Goal: Transaction & Acquisition: Book appointment/travel/reservation

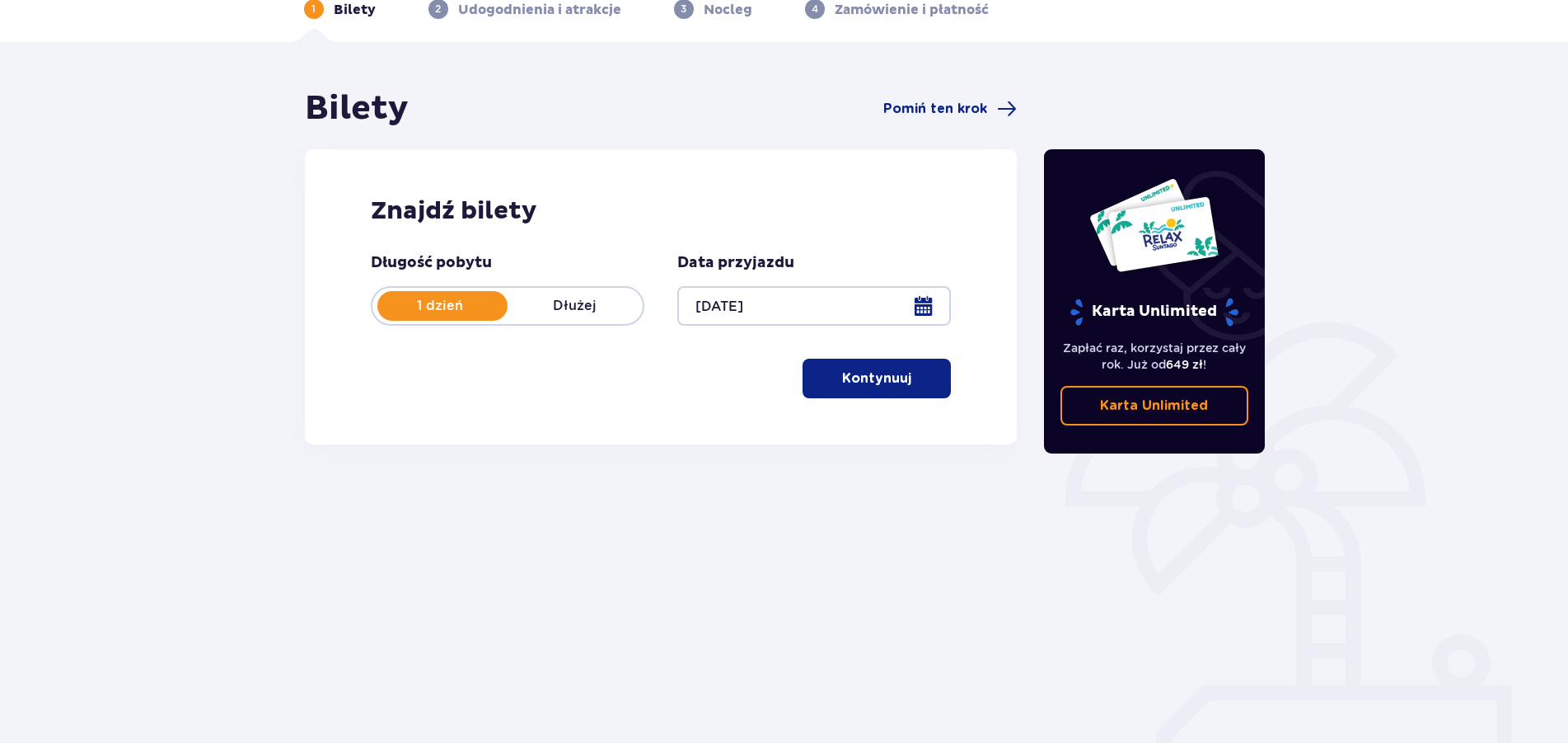
scroll to position [97, 0]
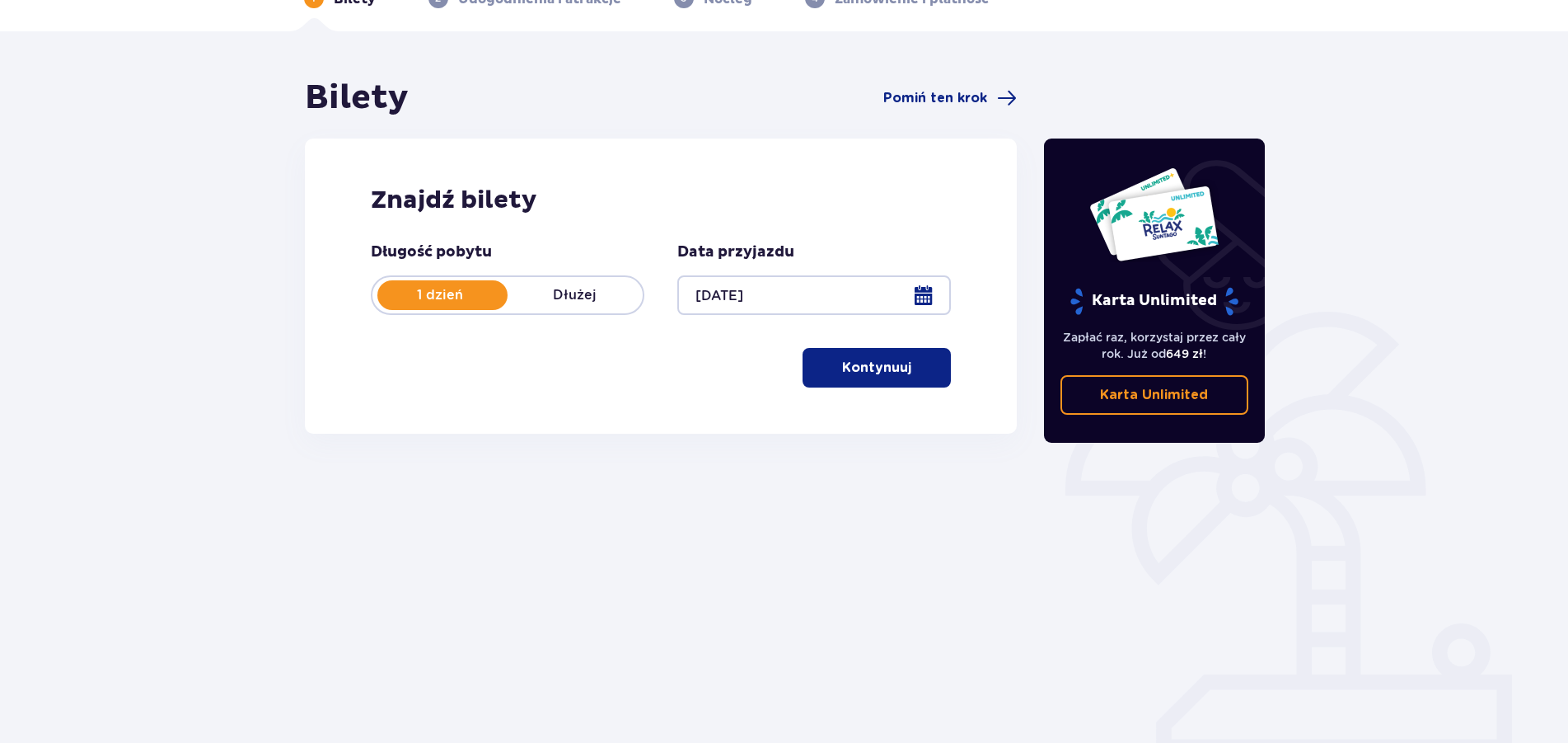
click at [862, 379] on button "Kontynuuj" at bounding box center [877, 368] width 148 height 40
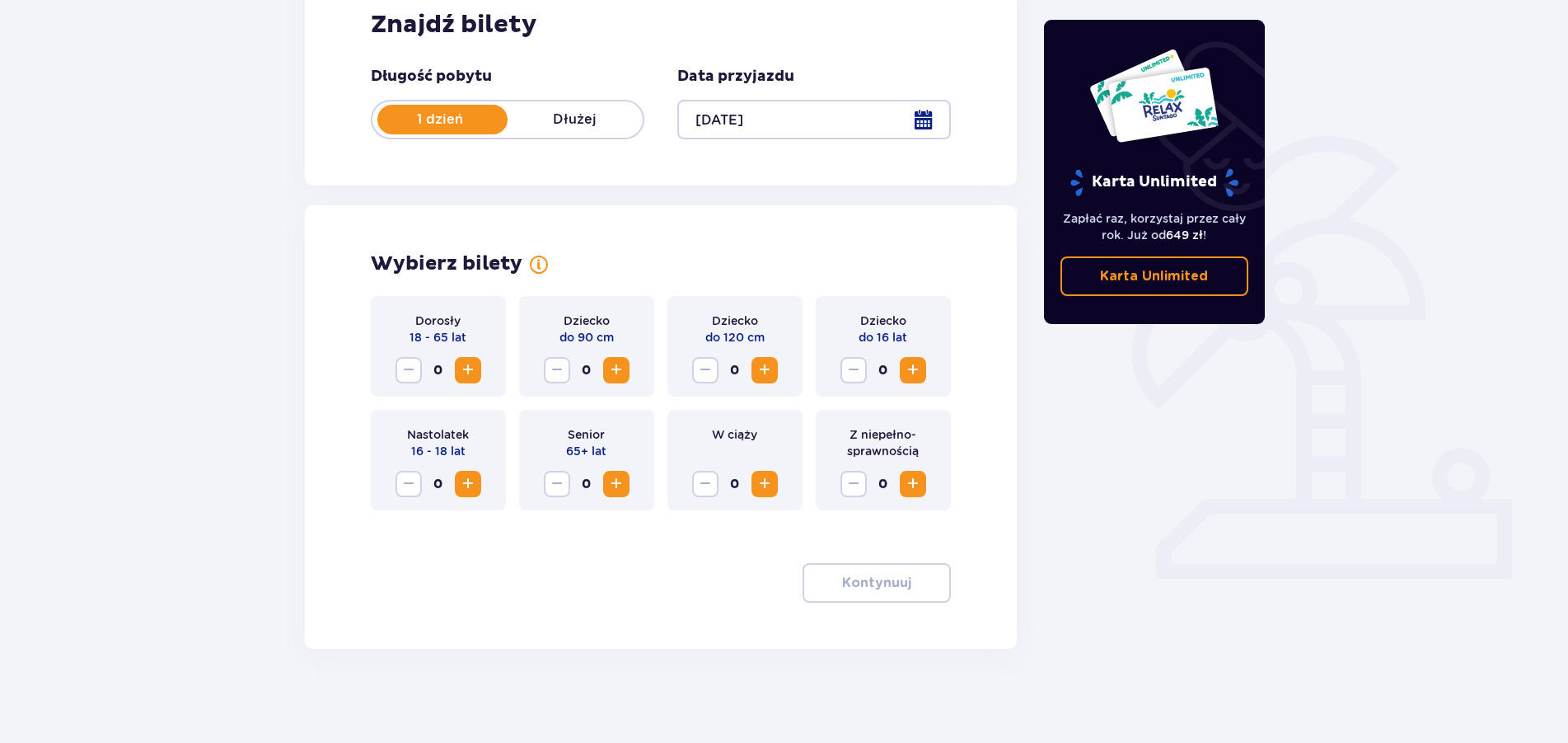
scroll to position [278, 0]
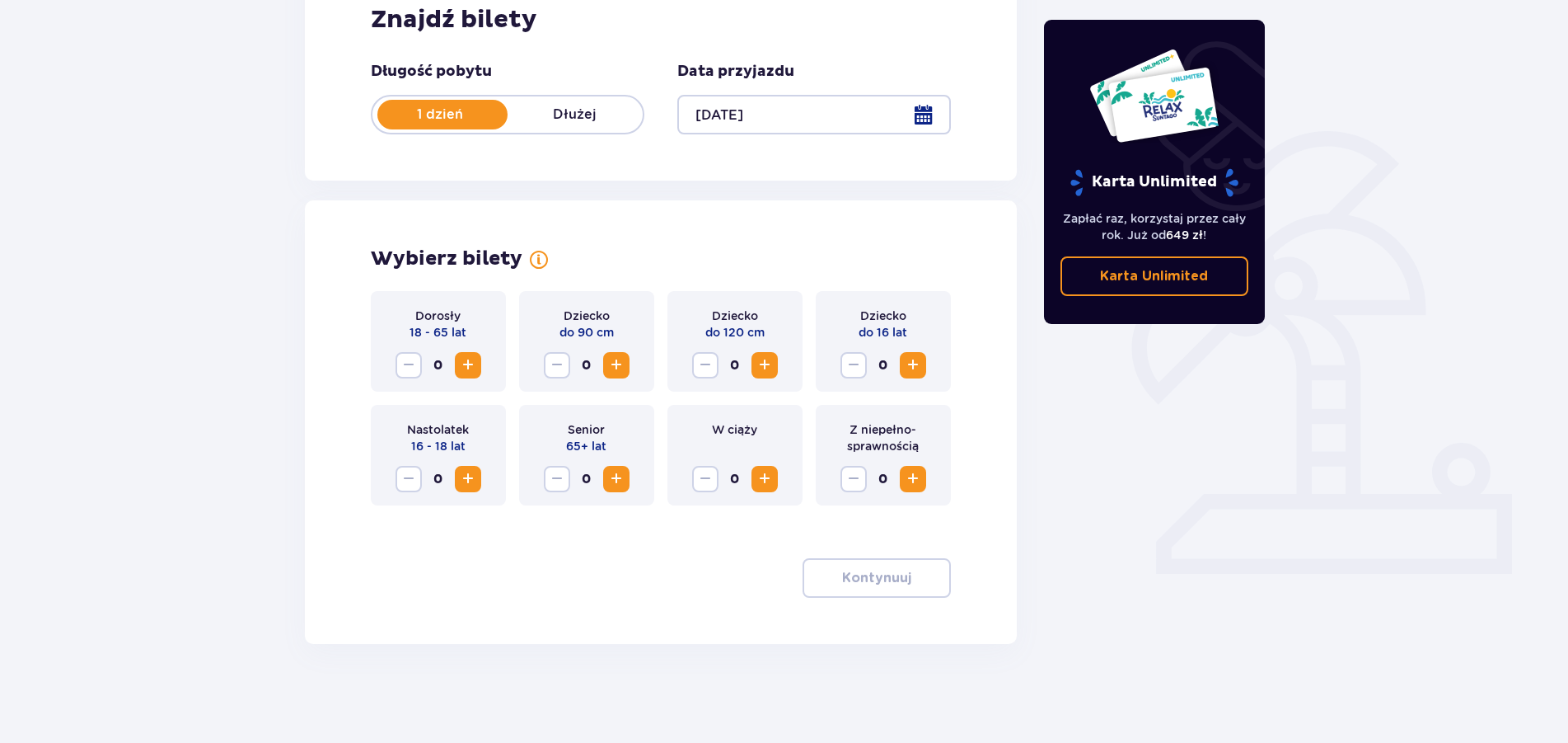
click at [913, 360] on span "Zwiększ" at bounding box center [913, 365] width 20 height 20
click at [858, 364] on span "Zmniejsz" at bounding box center [854, 365] width 20 height 20
click at [771, 373] on span "Zwiększ" at bounding box center [765, 365] width 20 height 20
click at [470, 381] on div "Dorosły 18 - 65 lat 0" at bounding box center [439, 341] width 135 height 101
click at [470, 379] on button "Zwiększ" at bounding box center [468, 365] width 26 height 26
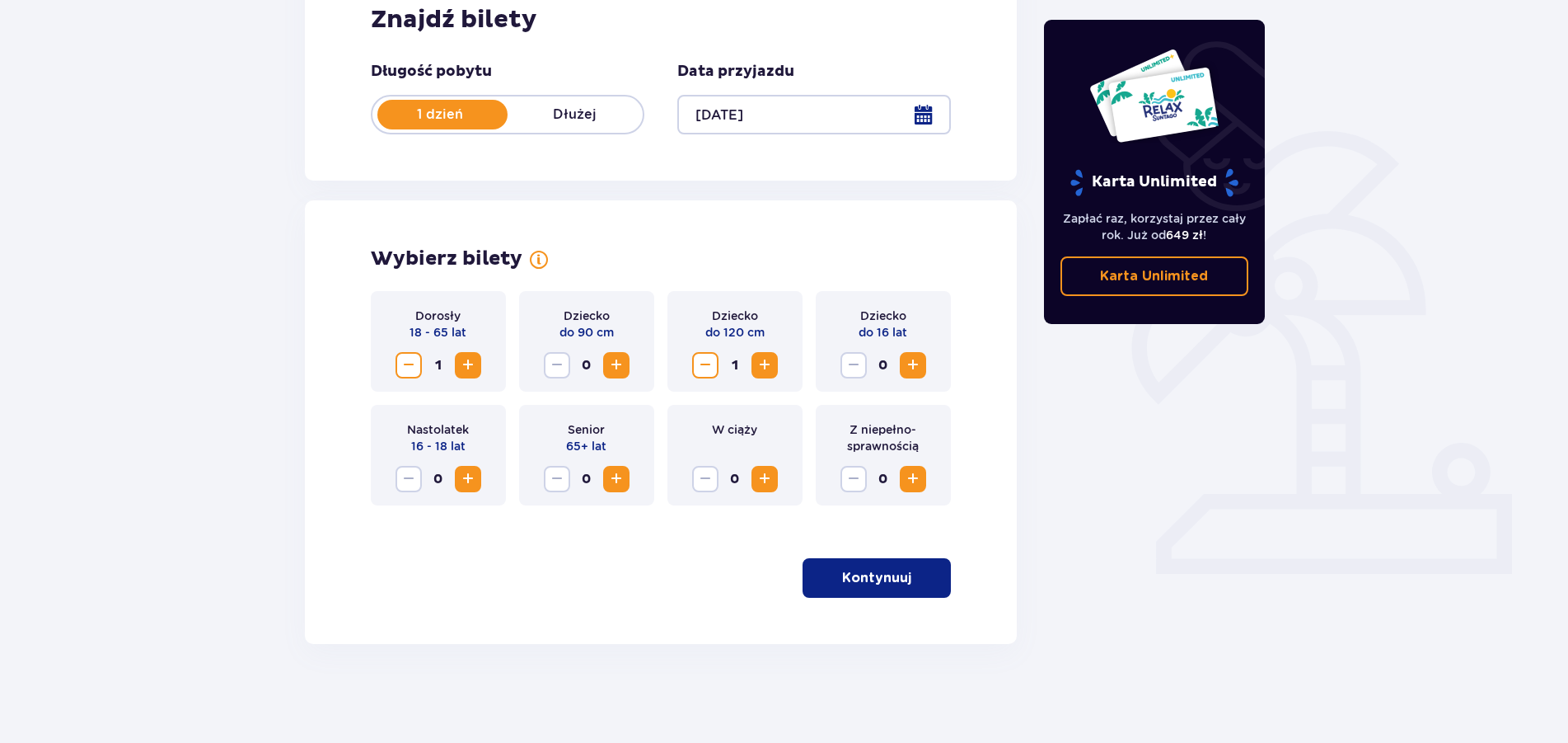
click at [467, 365] on span "Zwiększ" at bounding box center [468, 365] width 20 height 20
click at [907, 358] on span "Zwiększ" at bounding box center [913, 365] width 20 height 20
click at [866, 564] on button "Kontynuuj" at bounding box center [877, 578] width 148 height 40
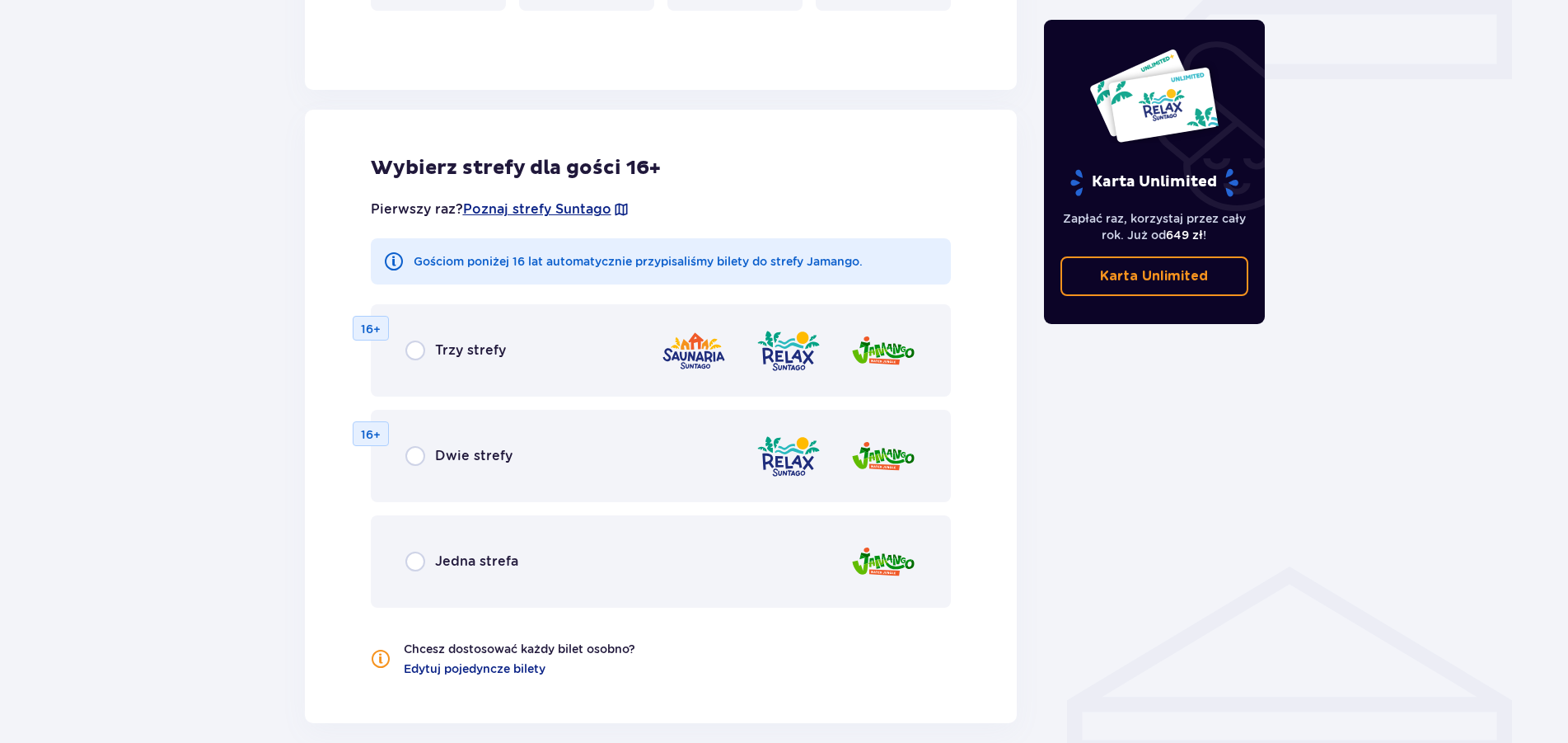
scroll to position [843, 0]
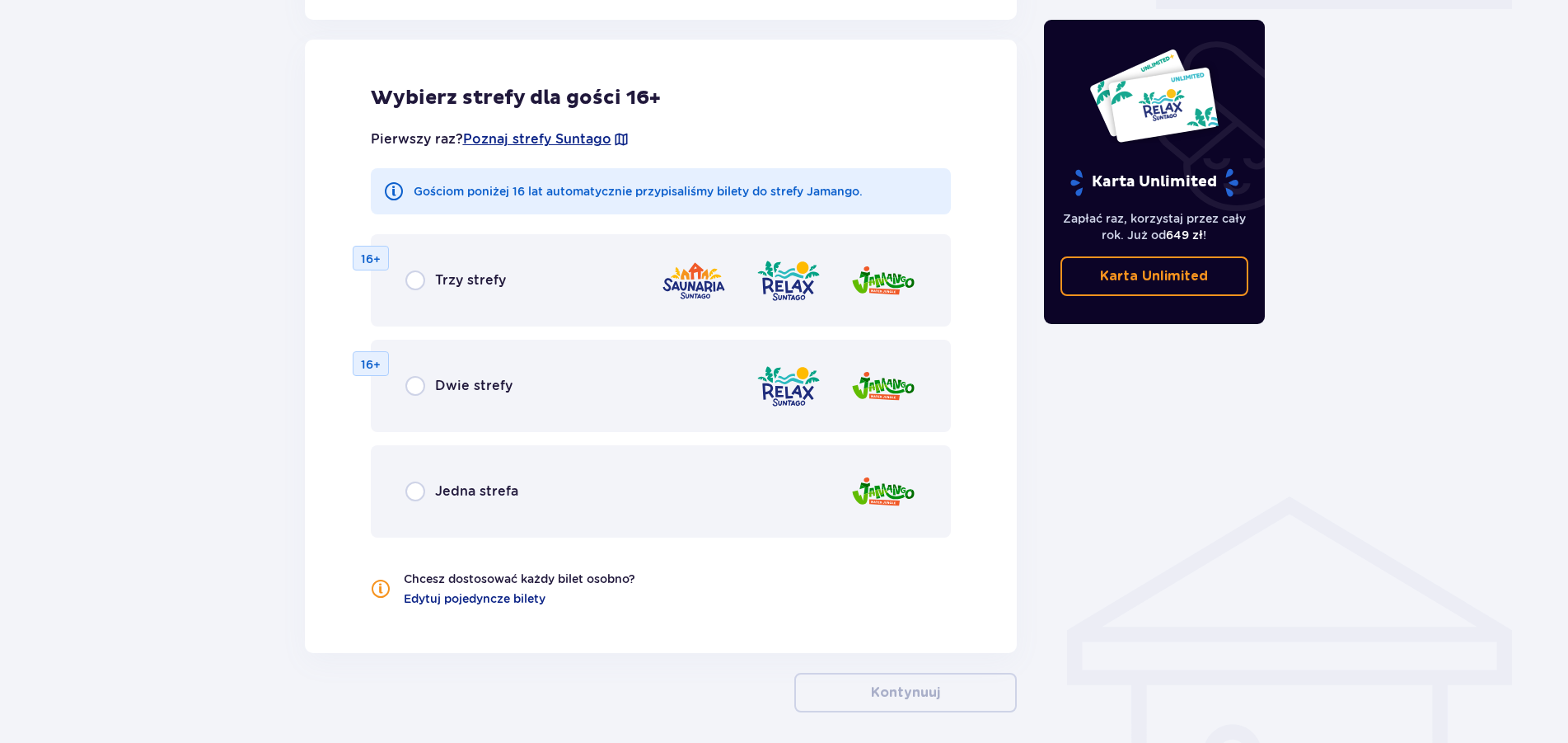
click at [438, 490] on span "Jedna strefa" at bounding box center [477, 491] width 83 height 18
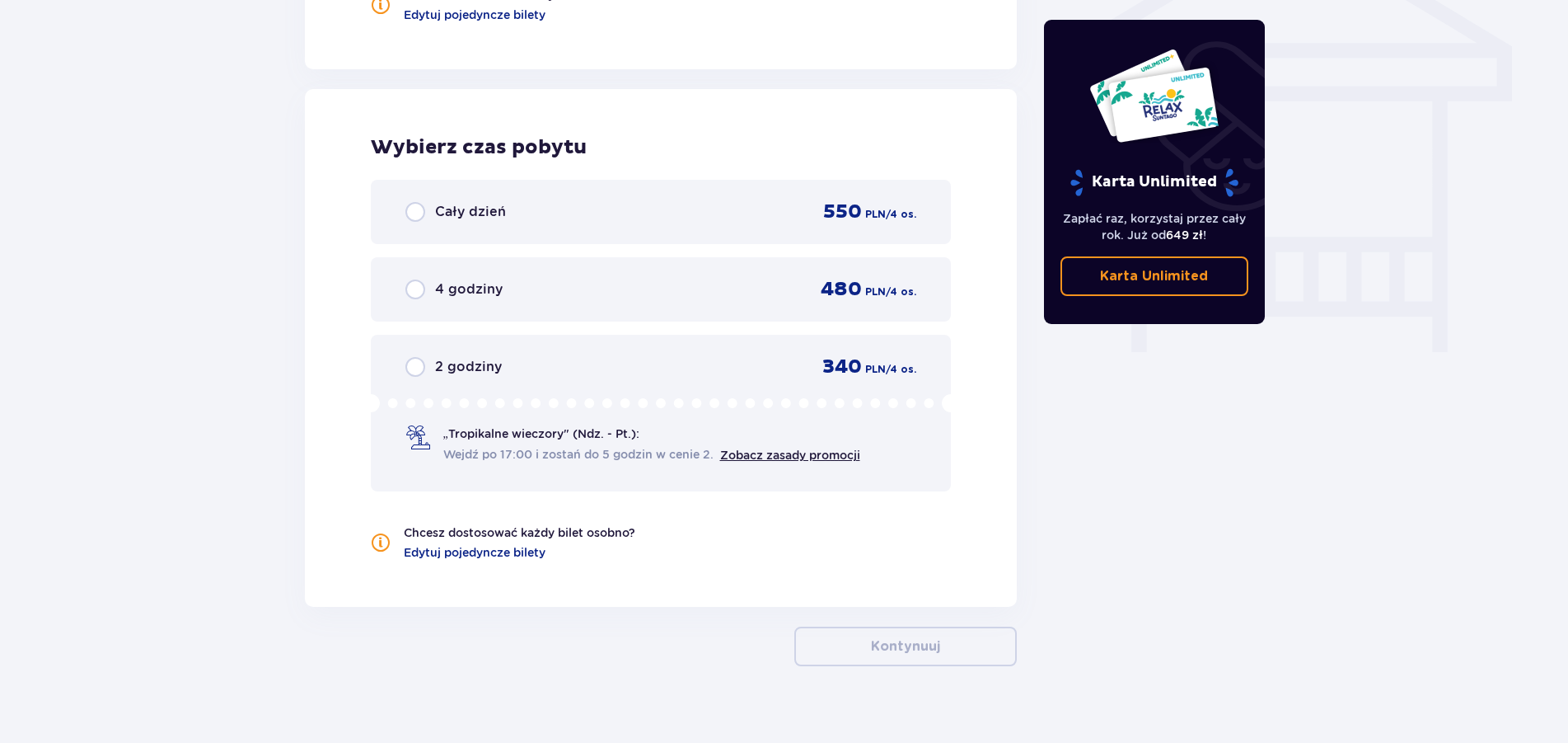
scroll to position [1448, 0]
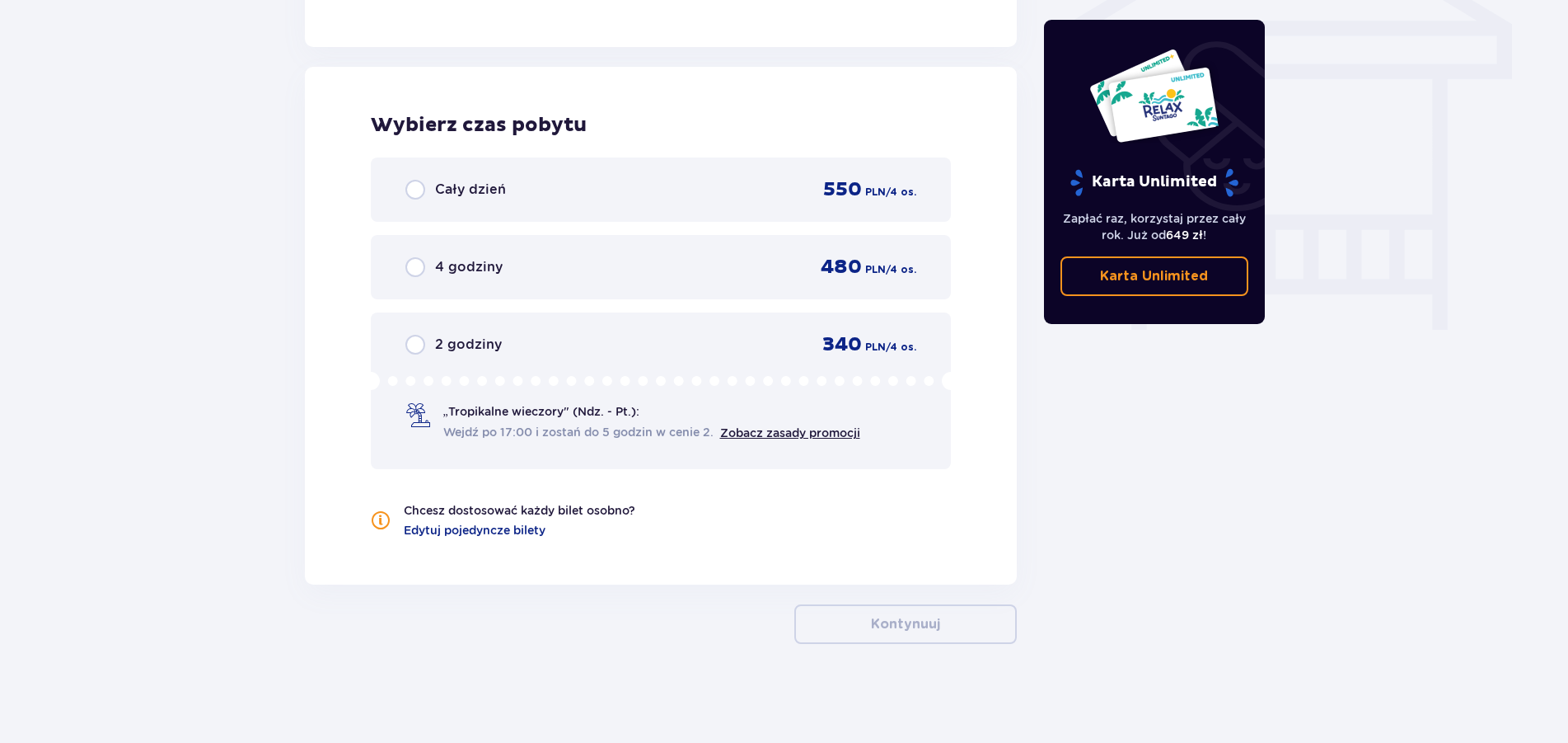
click at [454, 351] on span "2 godziny" at bounding box center [468, 345] width 67 height 18
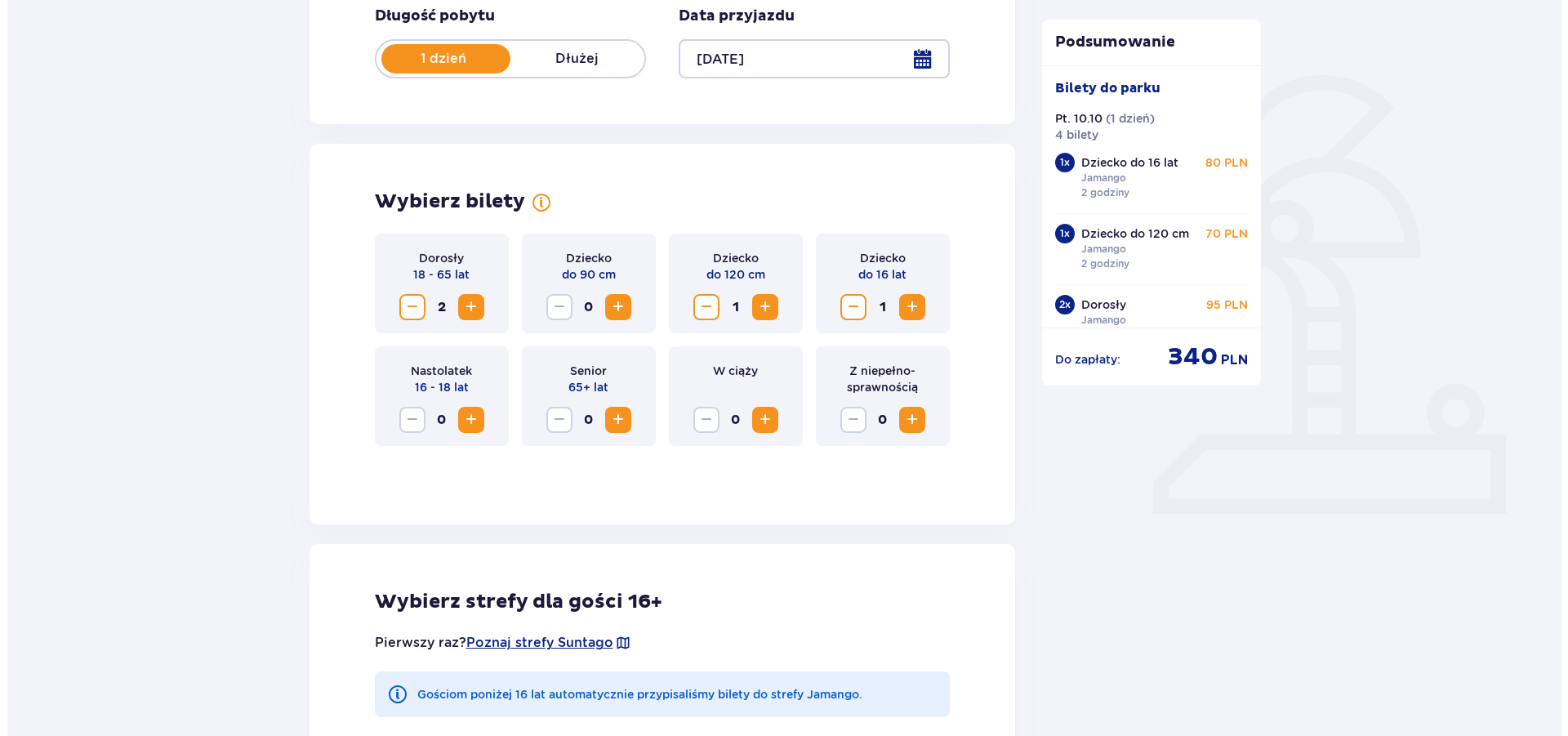
scroll to position [185, 0]
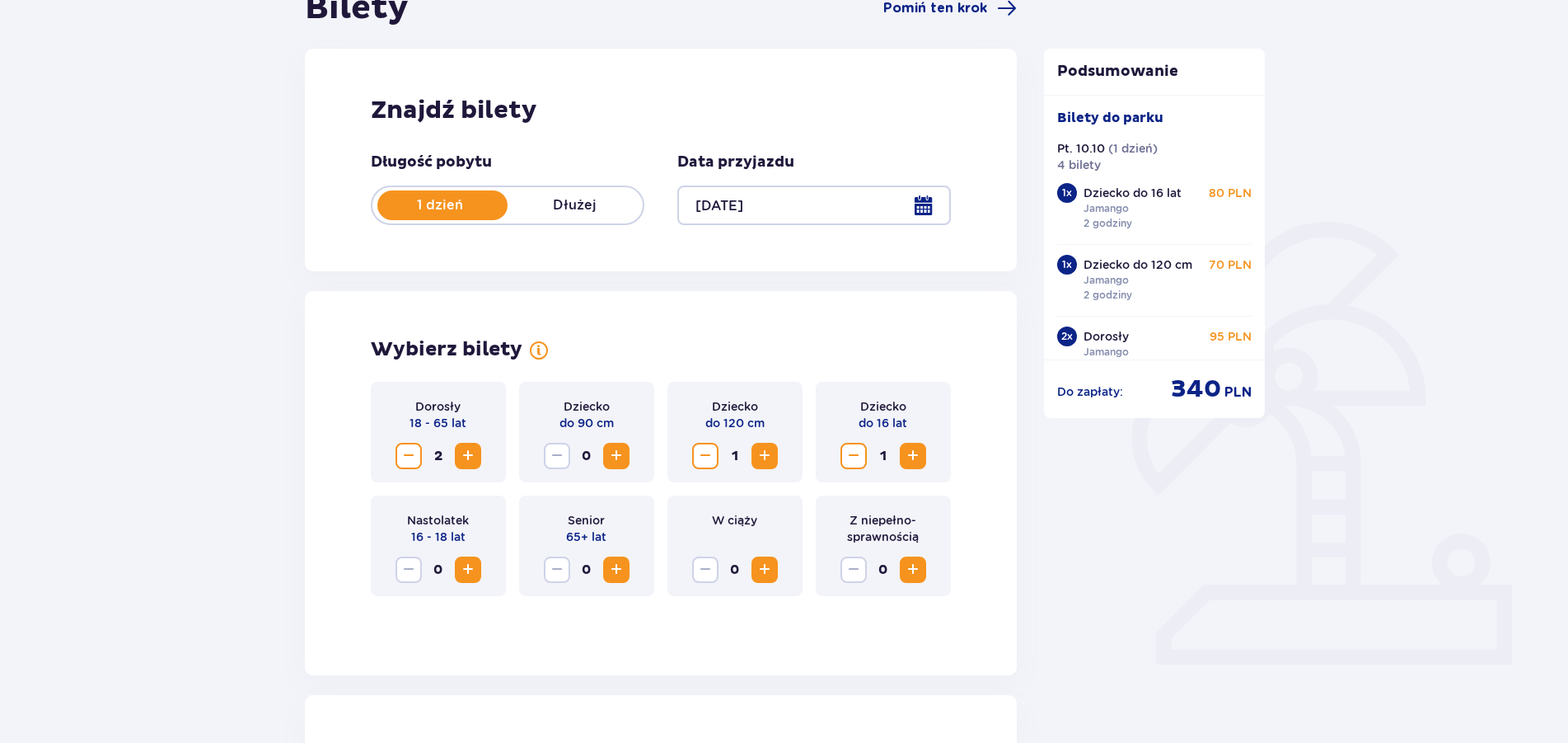
click at [913, 209] on div at bounding box center [815, 205] width 274 height 40
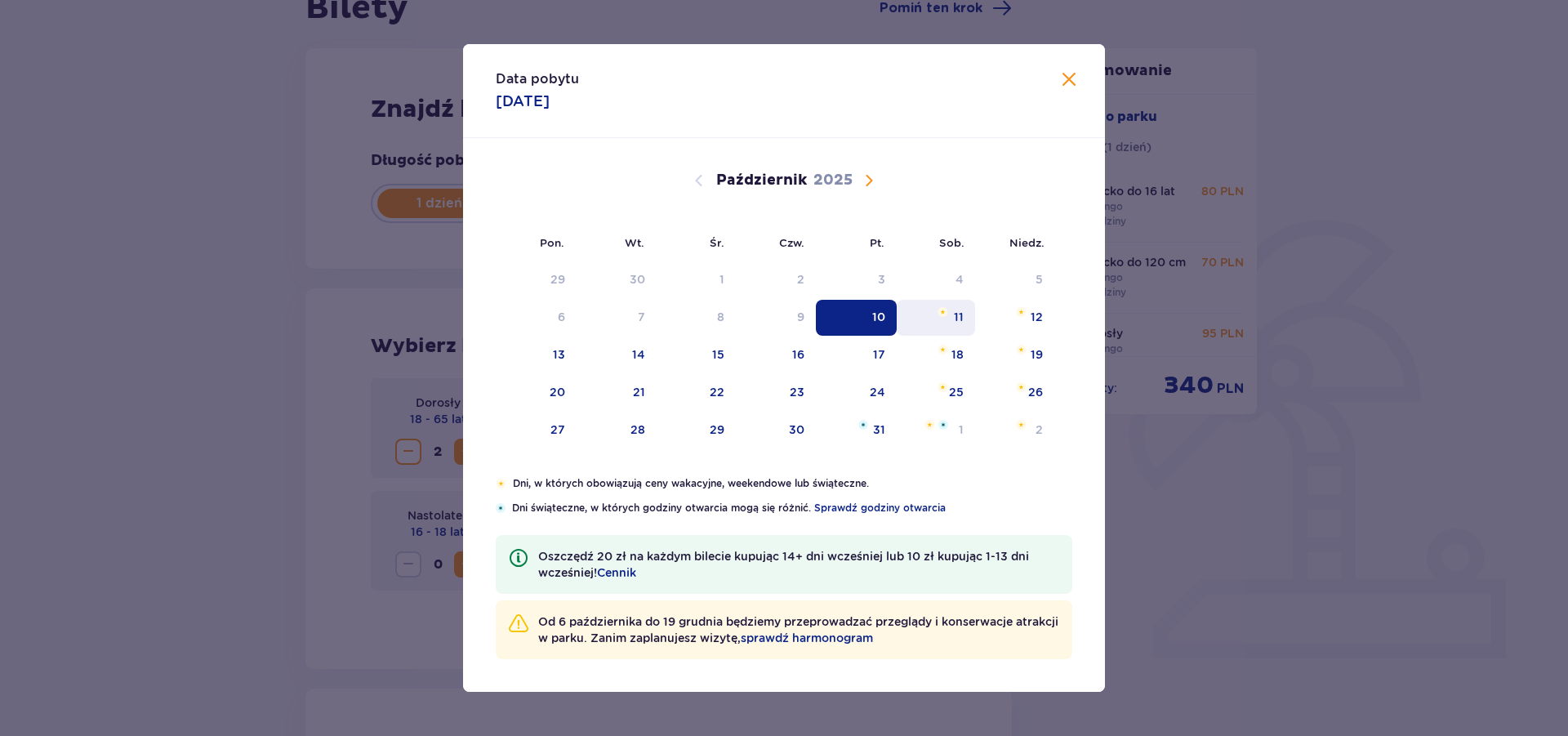
click at [940, 323] on div "11" at bounding box center [936, 318] width 79 height 36
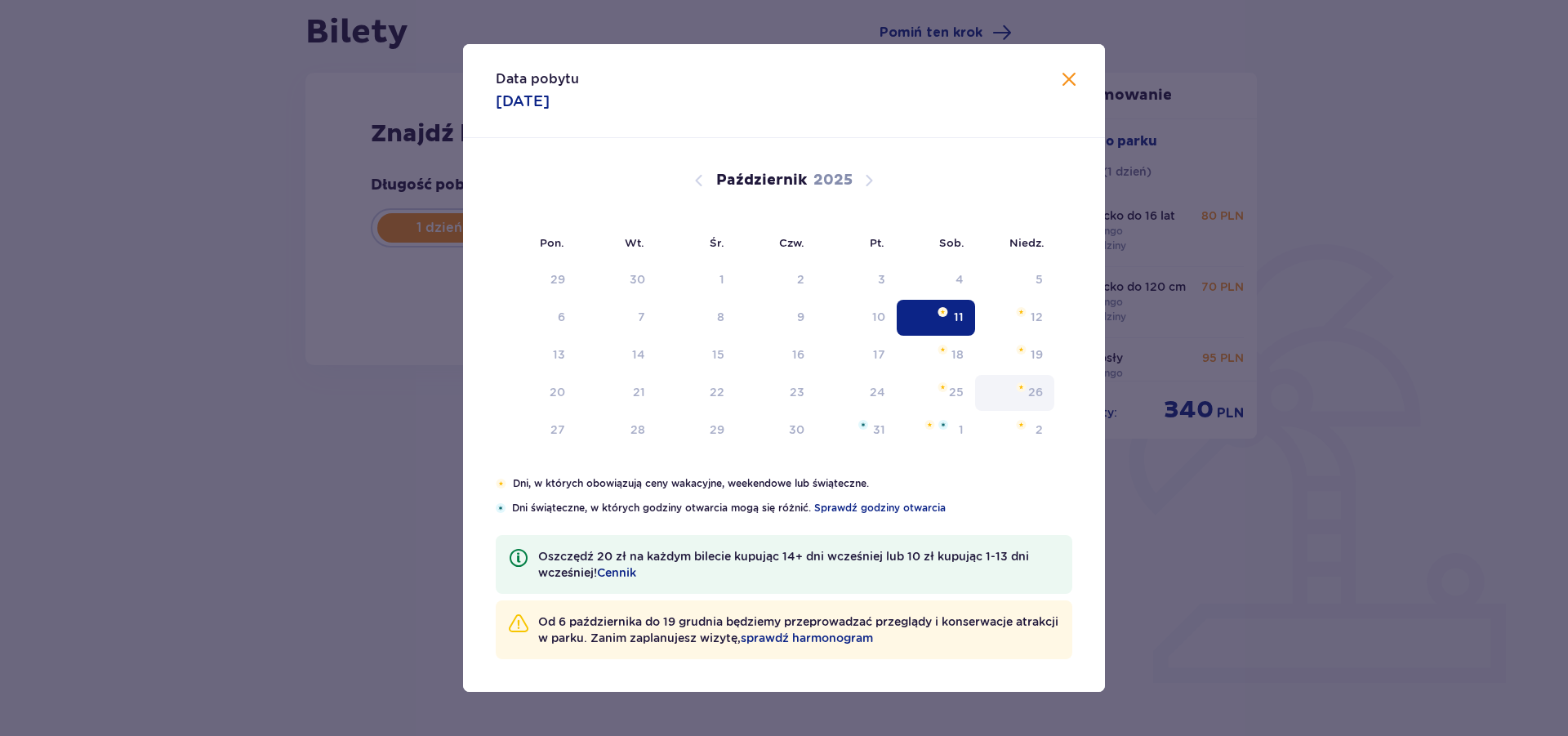
type input "[DATE]"
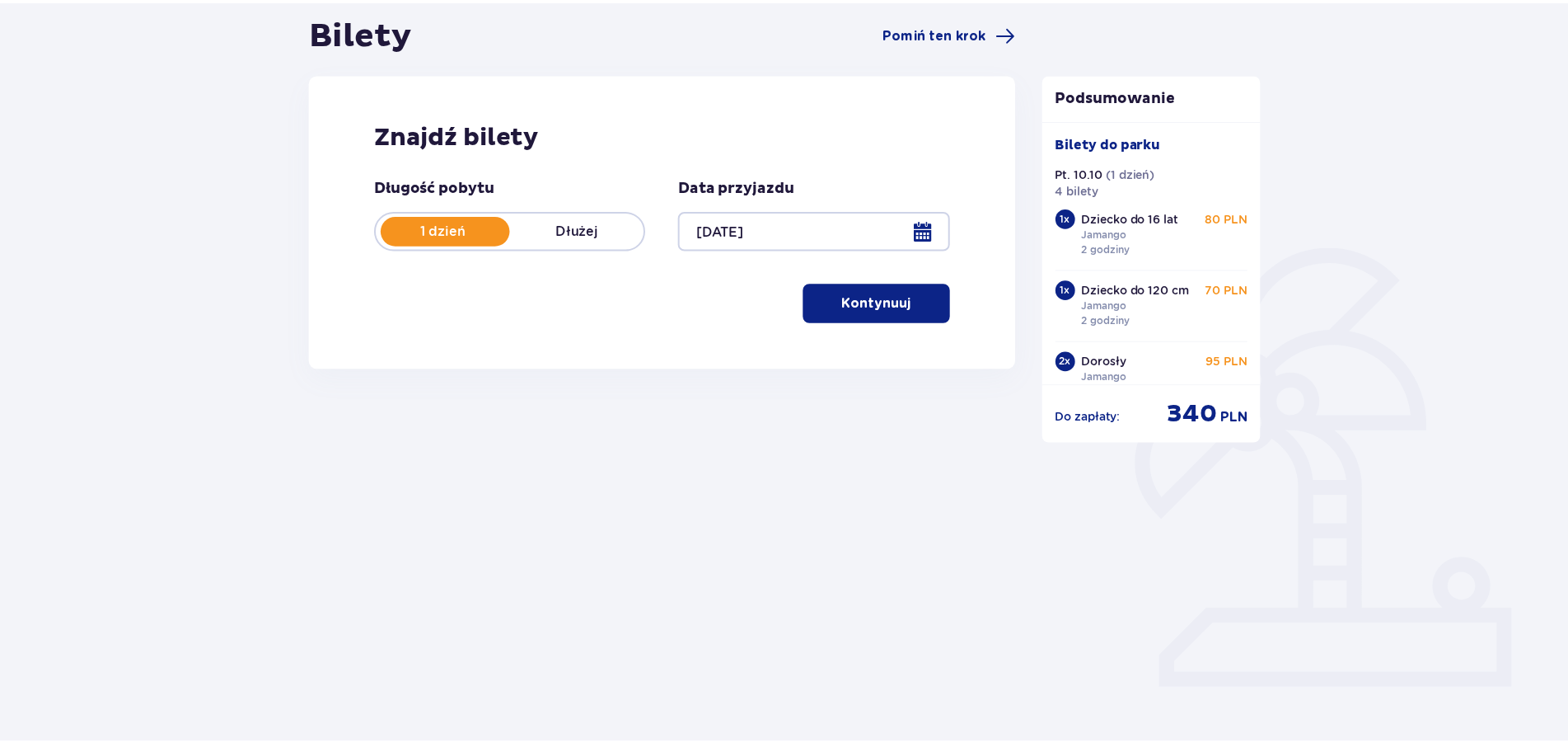
scroll to position [59, 0]
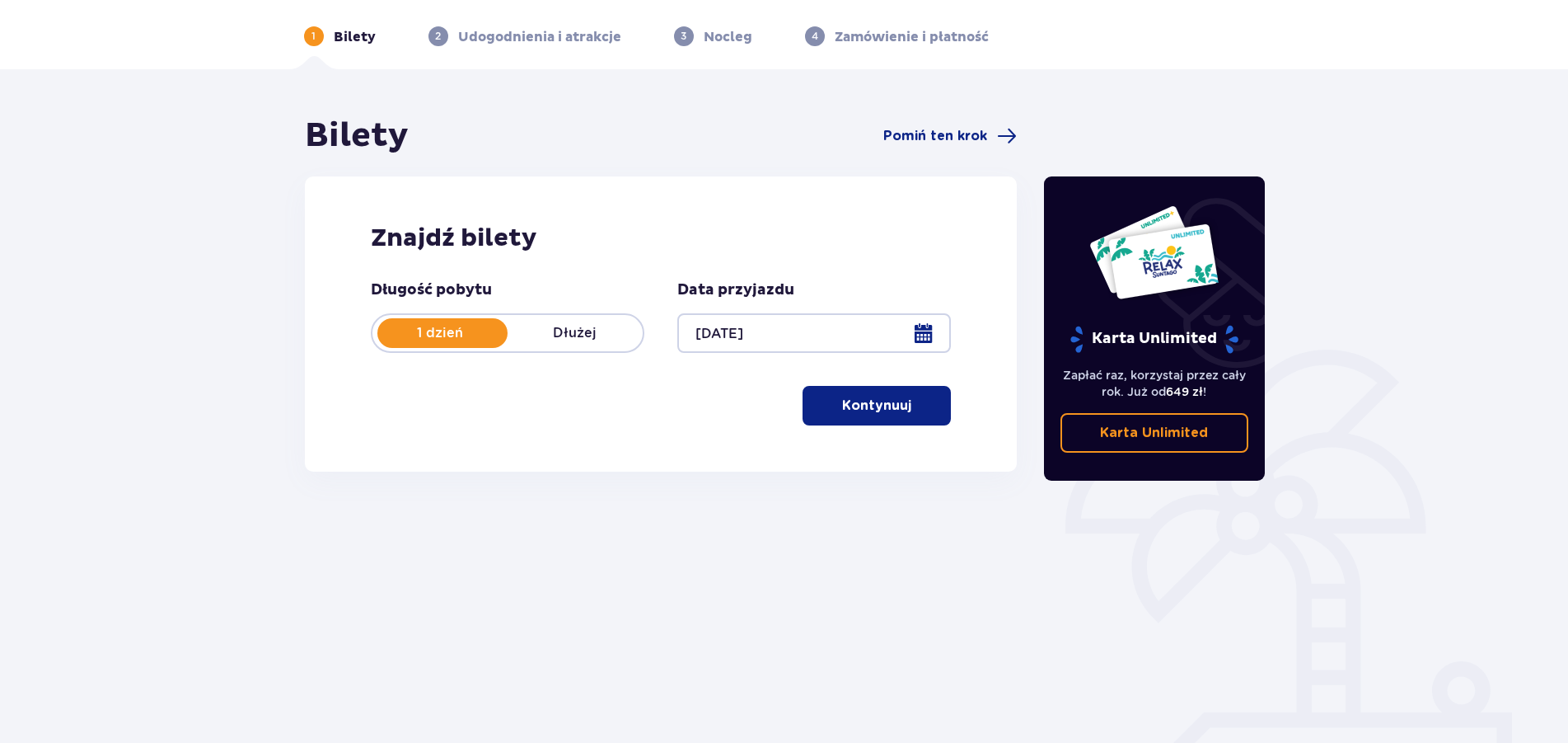
click at [907, 415] on span "button" at bounding box center [915, 406] width 20 height 20
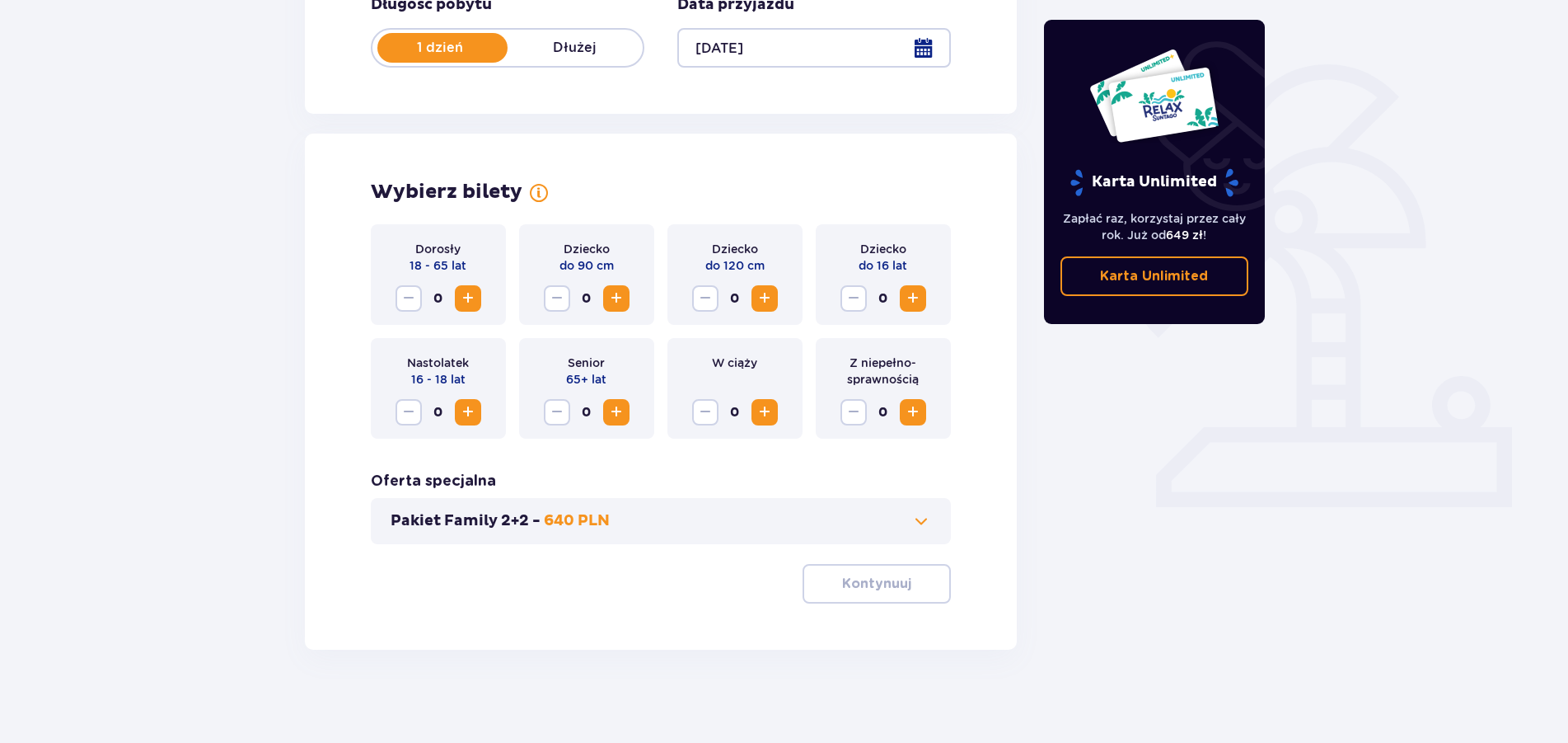
scroll to position [350, 0]
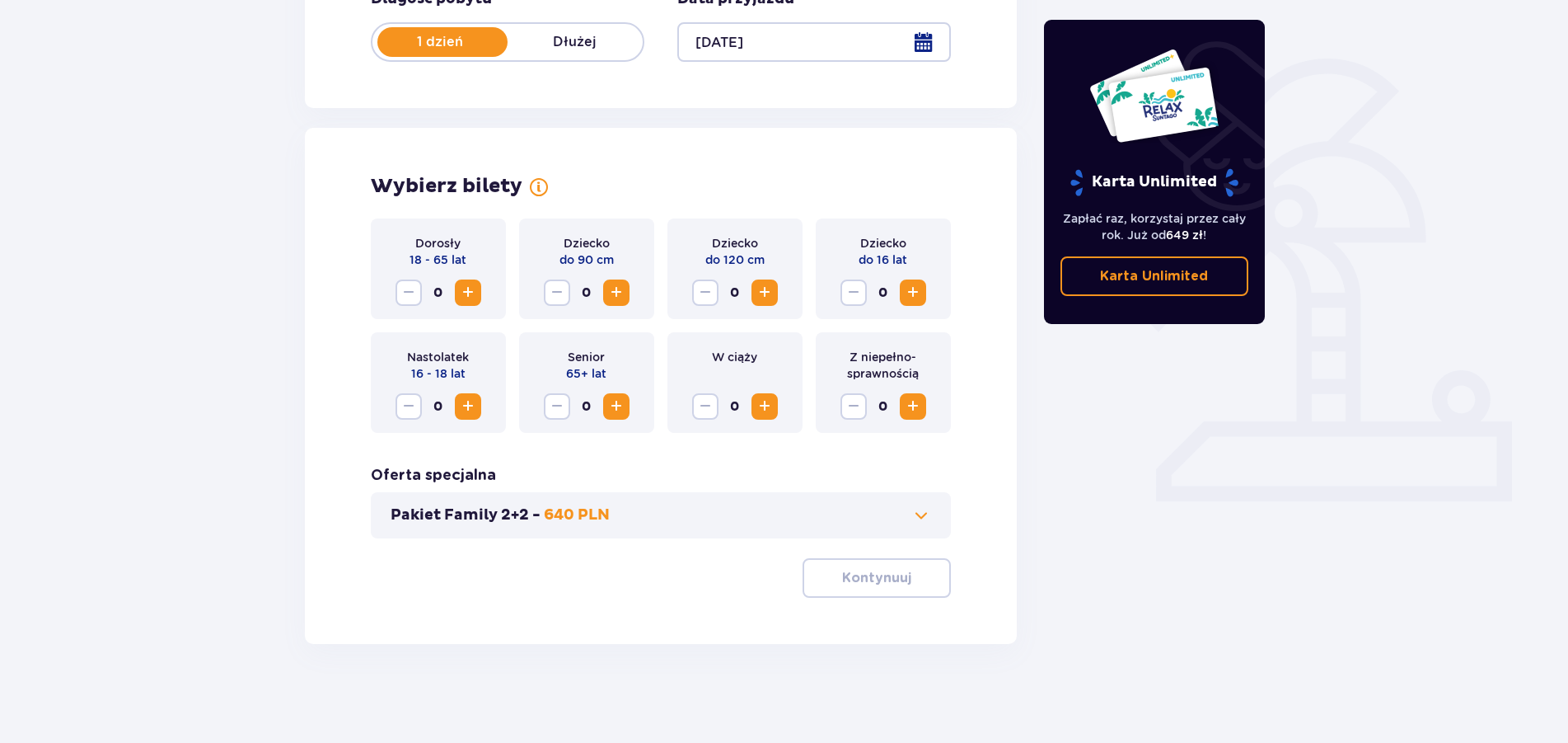
click at [470, 299] on span "Zwiększ" at bounding box center [468, 293] width 20 height 20
click at [470, 295] on span "Zwiększ" at bounding box center [468, 293] width 20 height 20
click at [908, 291] on span "Zwiększ" at bounding box center [913, 293] width 20 height 20
click at [756, 298] on span "Zwiększ" at bounding box center [765, 293] width 20 height 20
click at [854, 584] on p "Kontynuuj" at bounding box center [877, 578] width 69 height 18
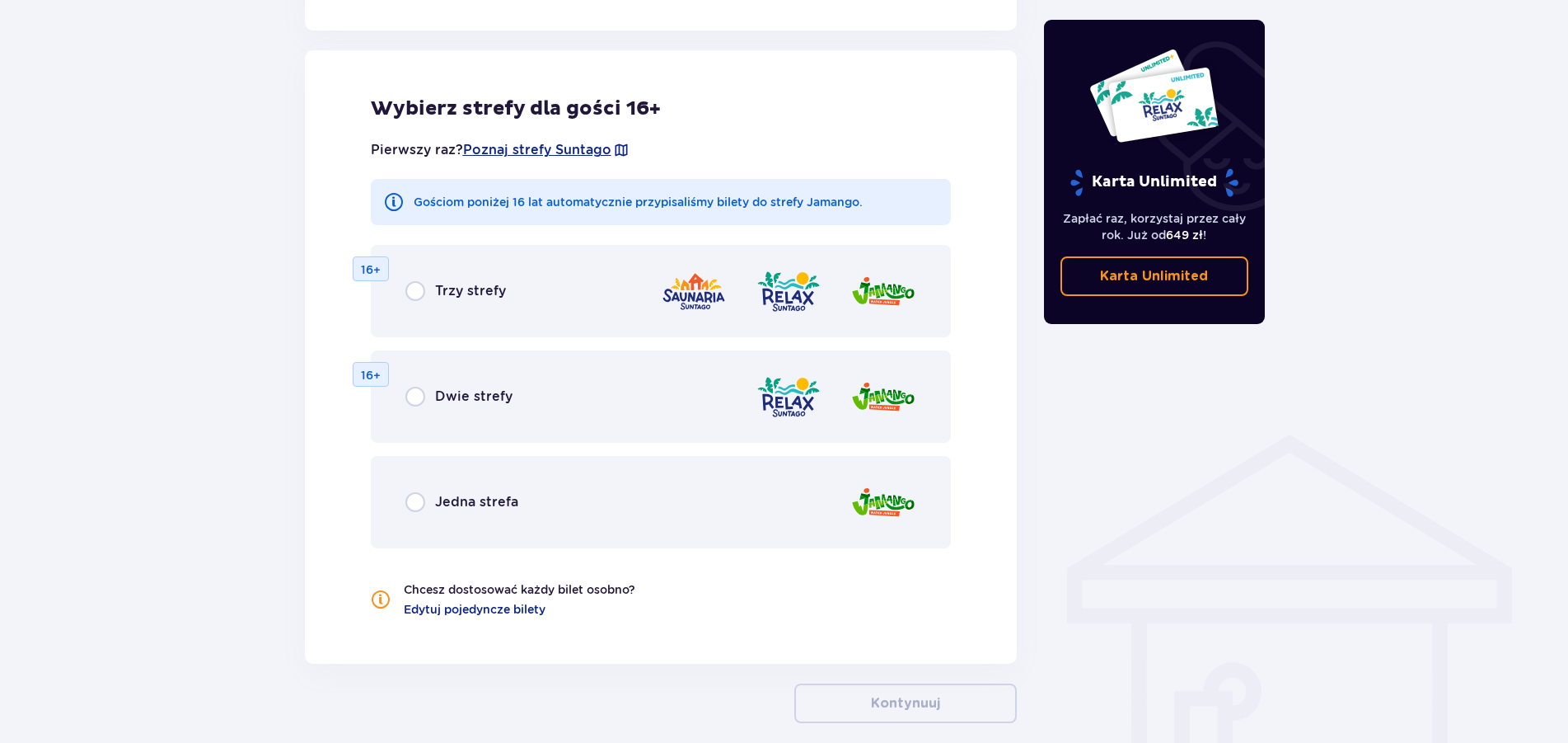
scroll to position [915, 0]
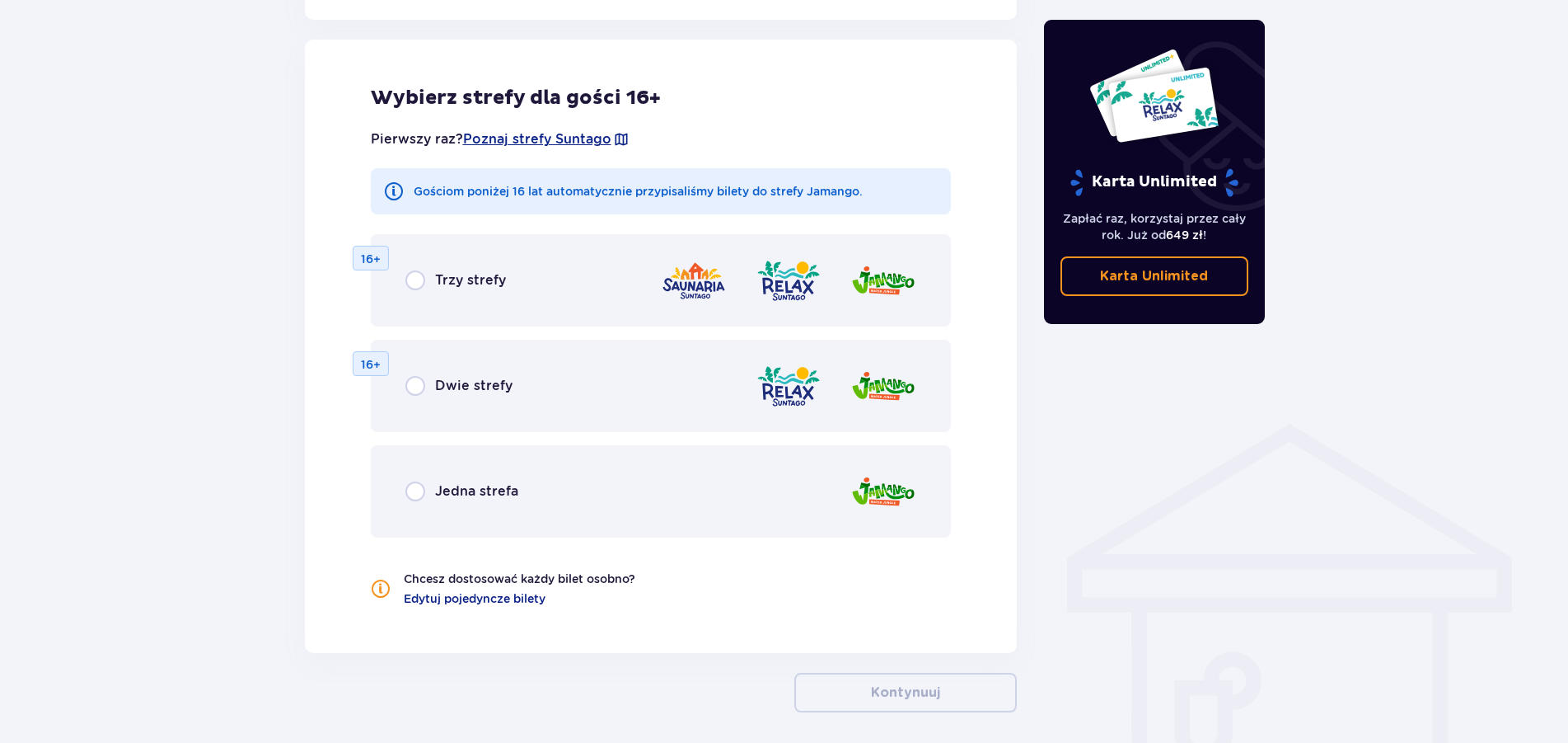
click at [446, 480] on div "Jedna strefa" at bounding box center [661, 491] width 581 height 92
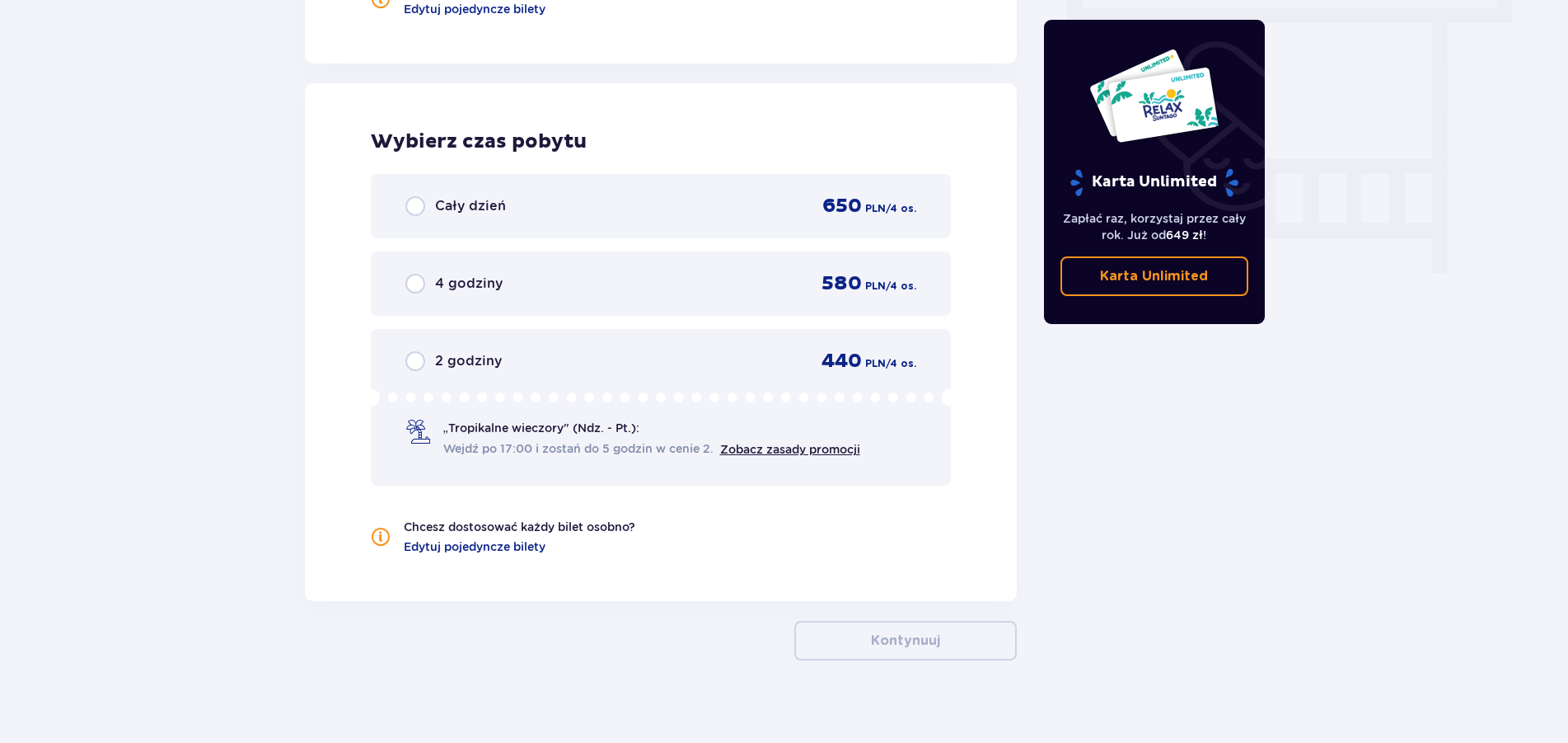
scroll to position [1521, 0]
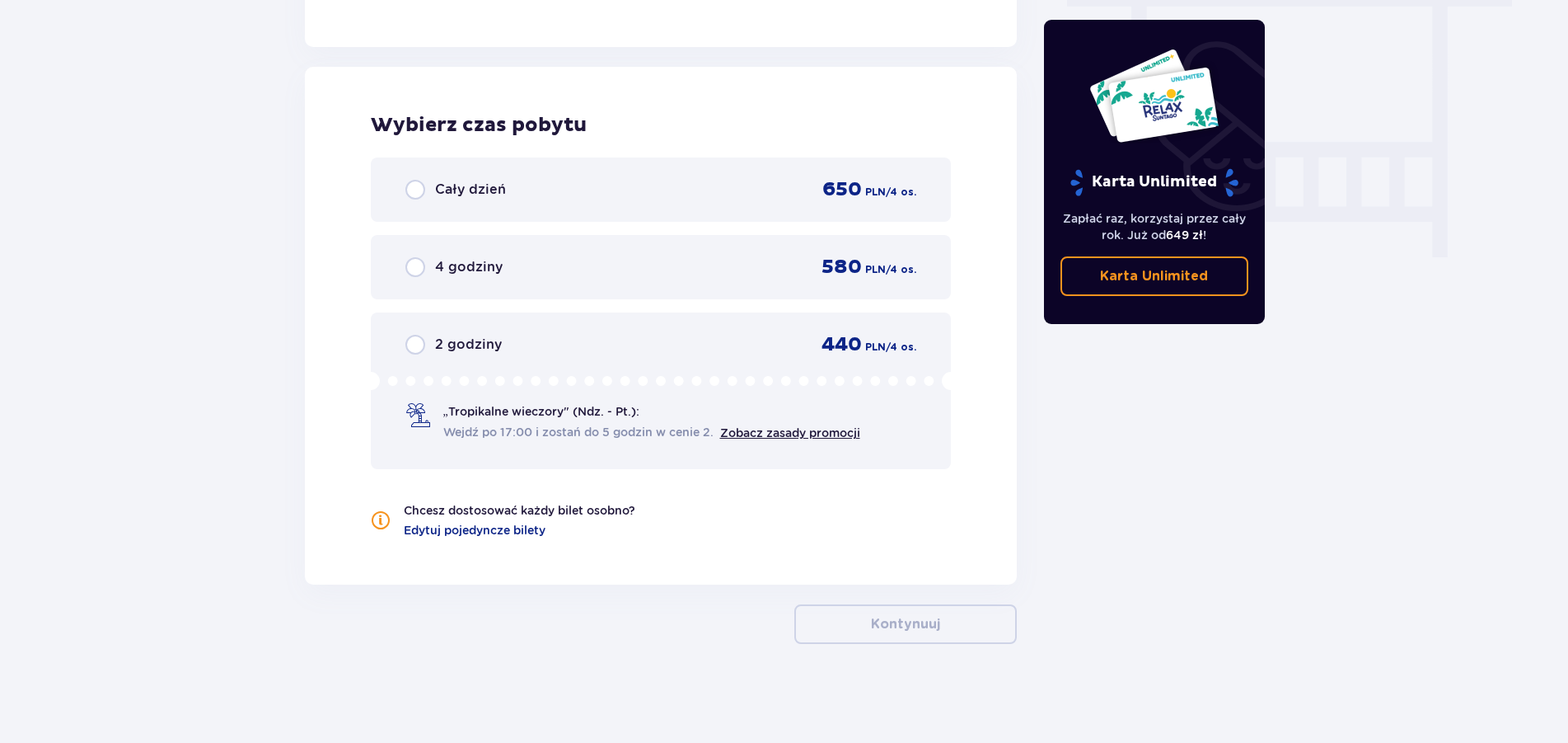
click at [445, 343] on span "2 godziny" at bounding box center [468, 345] width 67 height 18
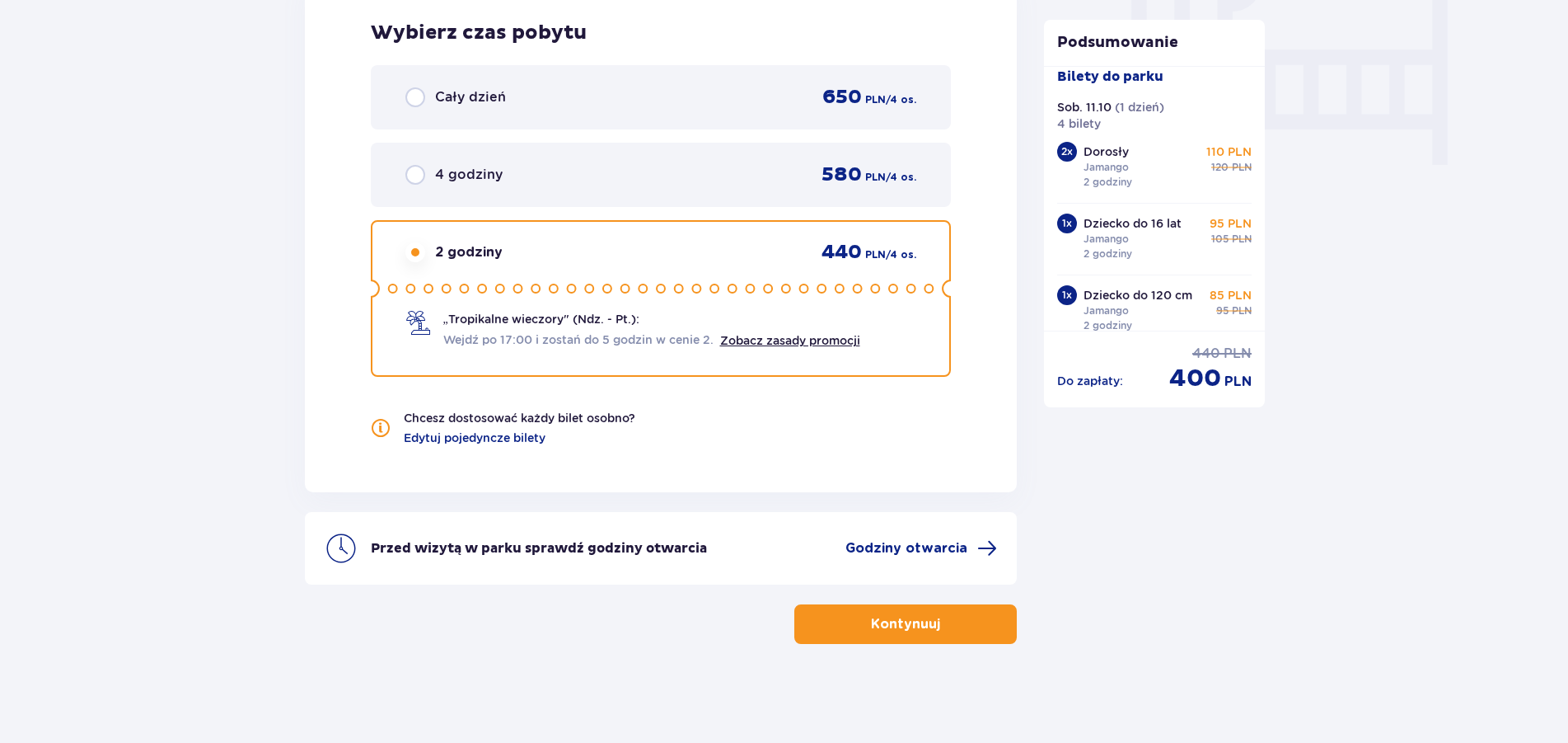
scroll to position [0, 0]
